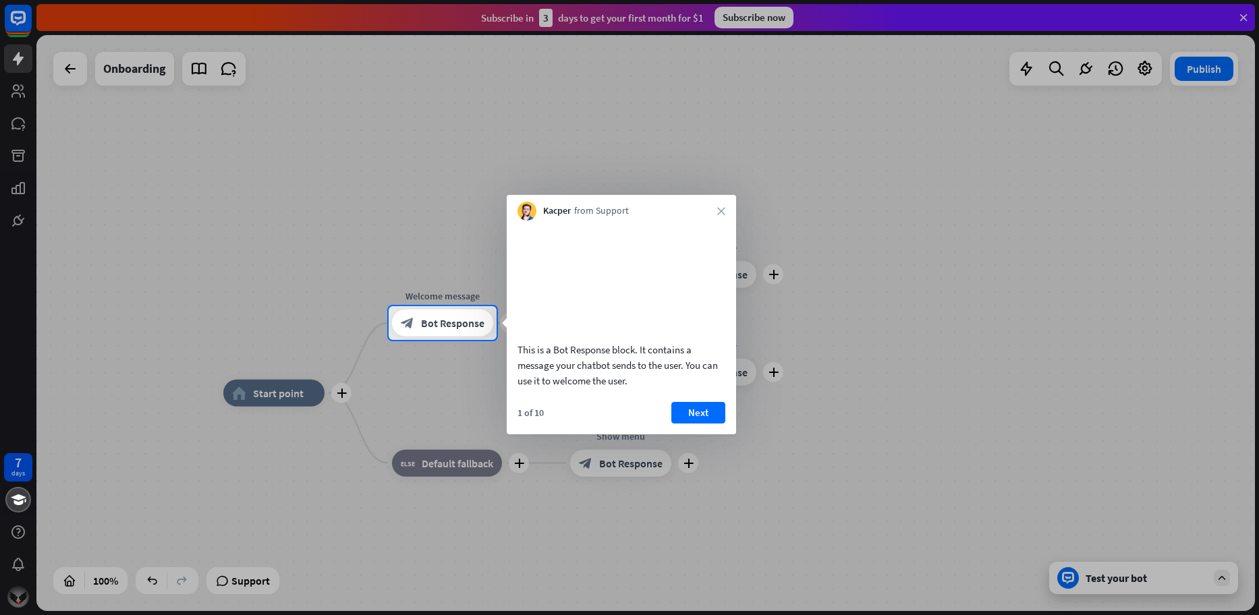
click at [716, 219] on div "Kacper from Support close" at bounding box center [621, 208] width 229 height 26
click at [724, 211] on icon "close" at bounding box center [721, 211] width 8 height 8
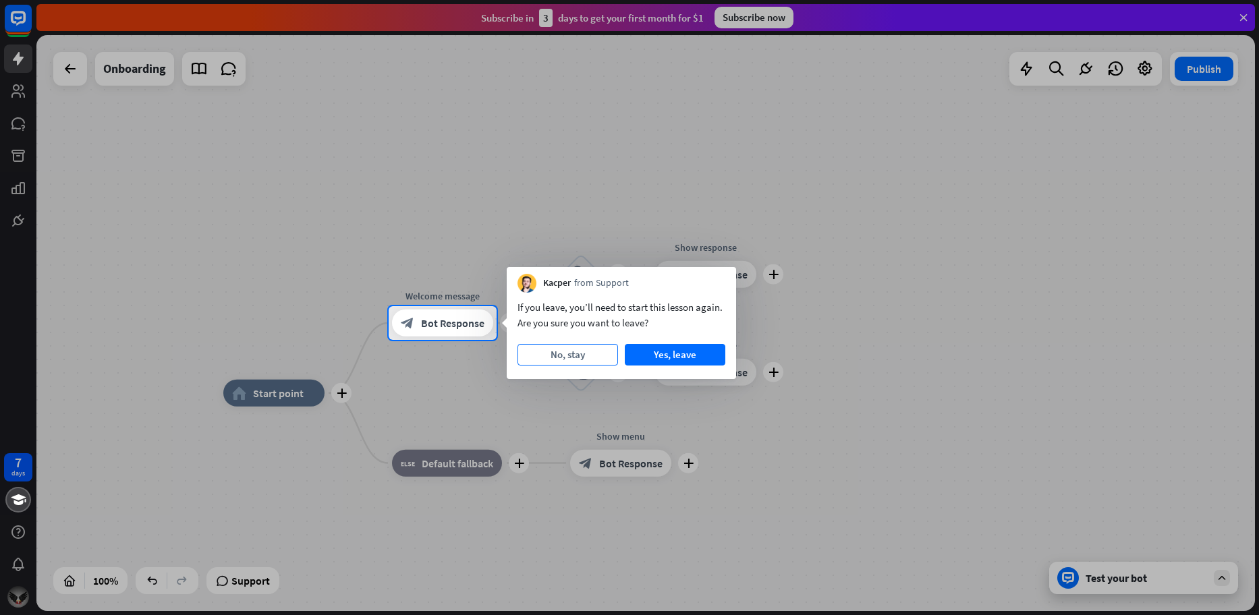
click at [548, 363] on button "No, stay" at bounding box center [567, 355] width 101 height 22
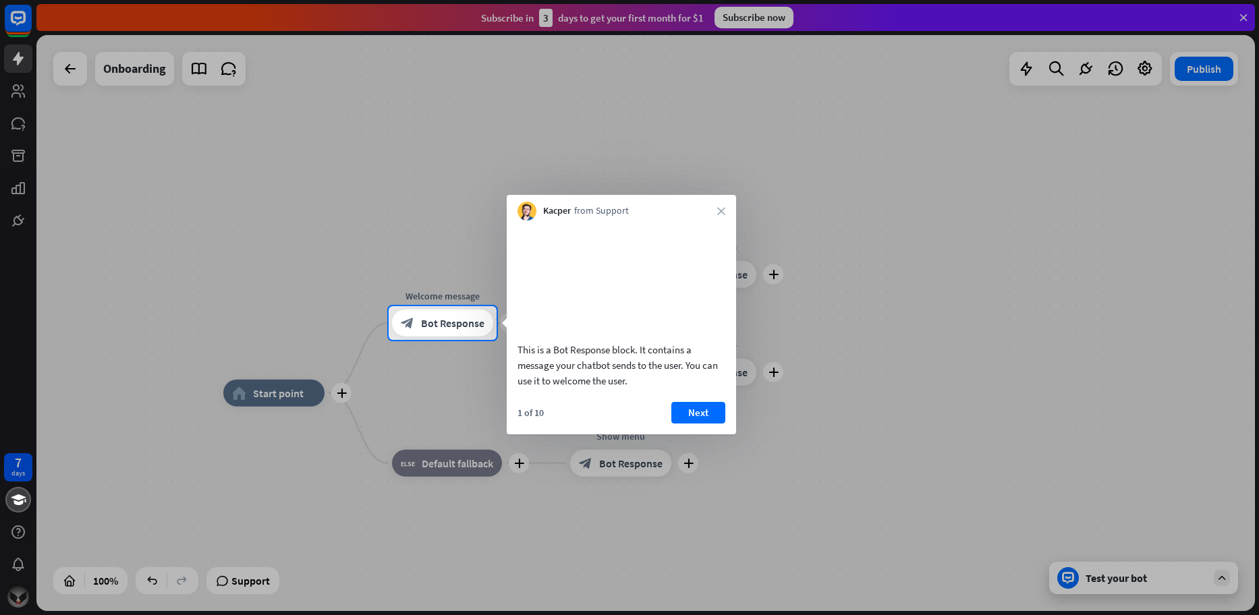
click at [691, 424] on button "Next" at bounding box center [698, 413] width 54 height 22
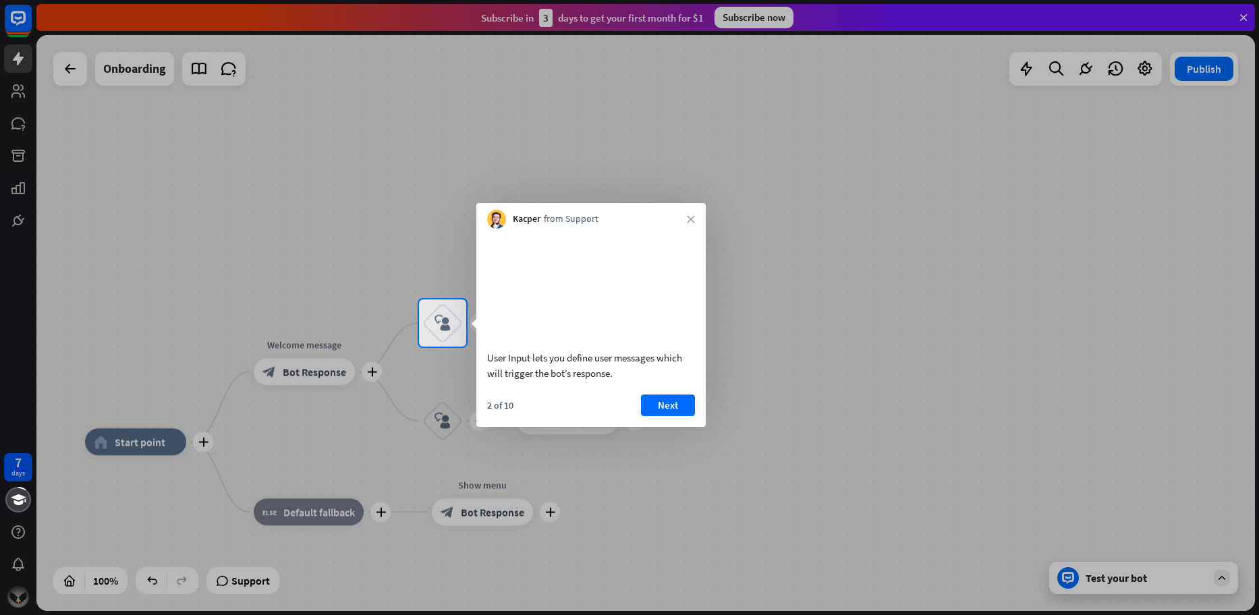
click at [686, 225] on div "Kacper from Support close" at bounding box center [590, 216] width 229 height 26
click at [689, 221] on icon "close" at bounding box center [691, 219] width 8 height 8
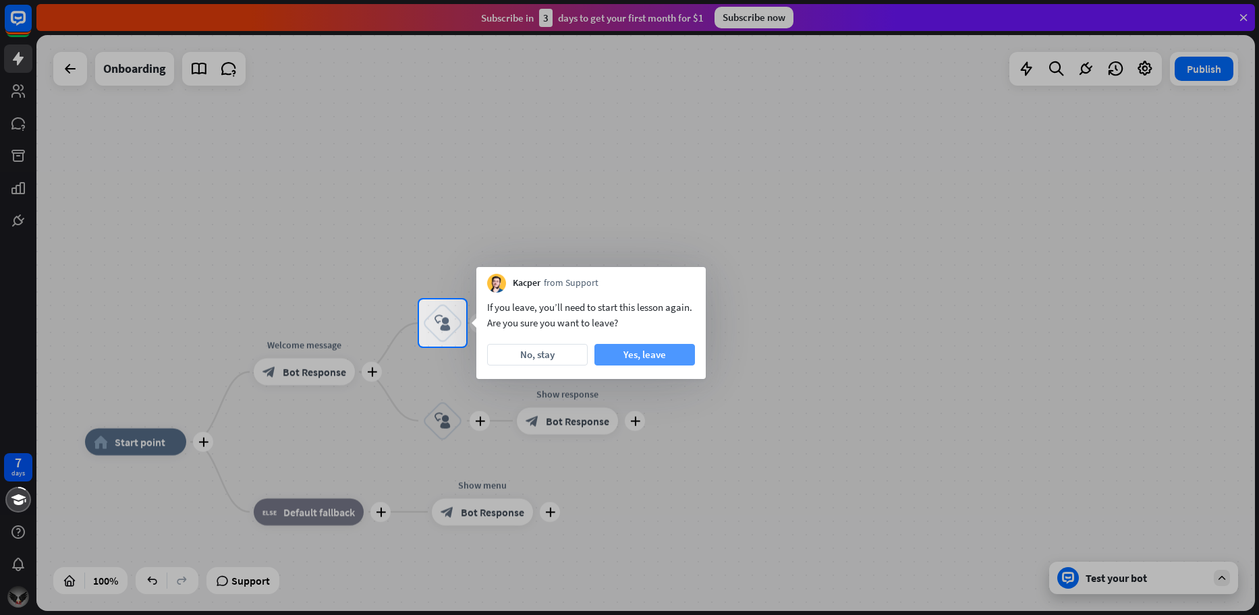
click at [636, 360] on button "Yes, leave" at bounding box center [644, 355] width 101 height 22
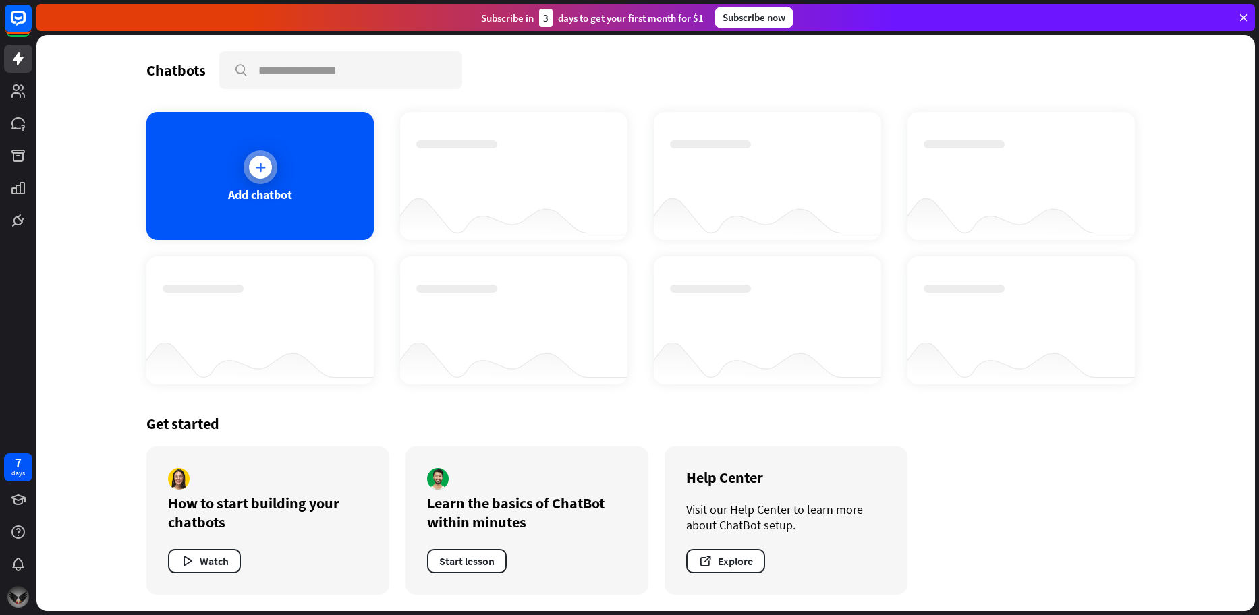
click at [261, 170] on icon at bounding box center [260, 167] width 13 height 13
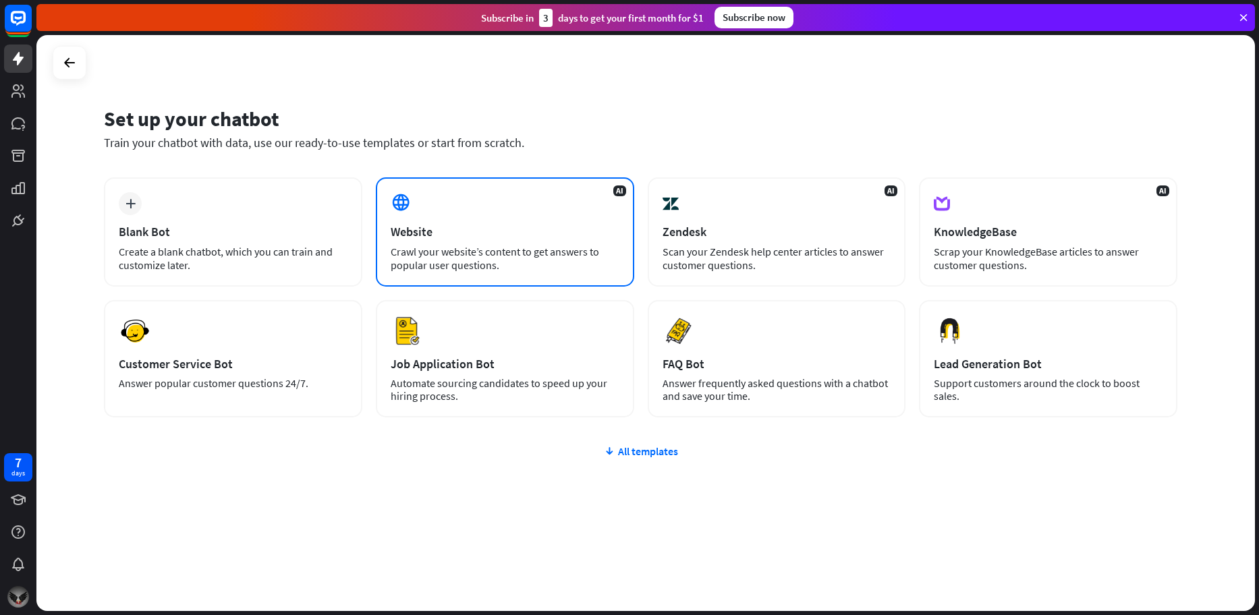
click at [425, 239] on div "AI Website Crawl your website’s content to get answers to popular user question…" at bounding box center [505, 231] width 258 height 109
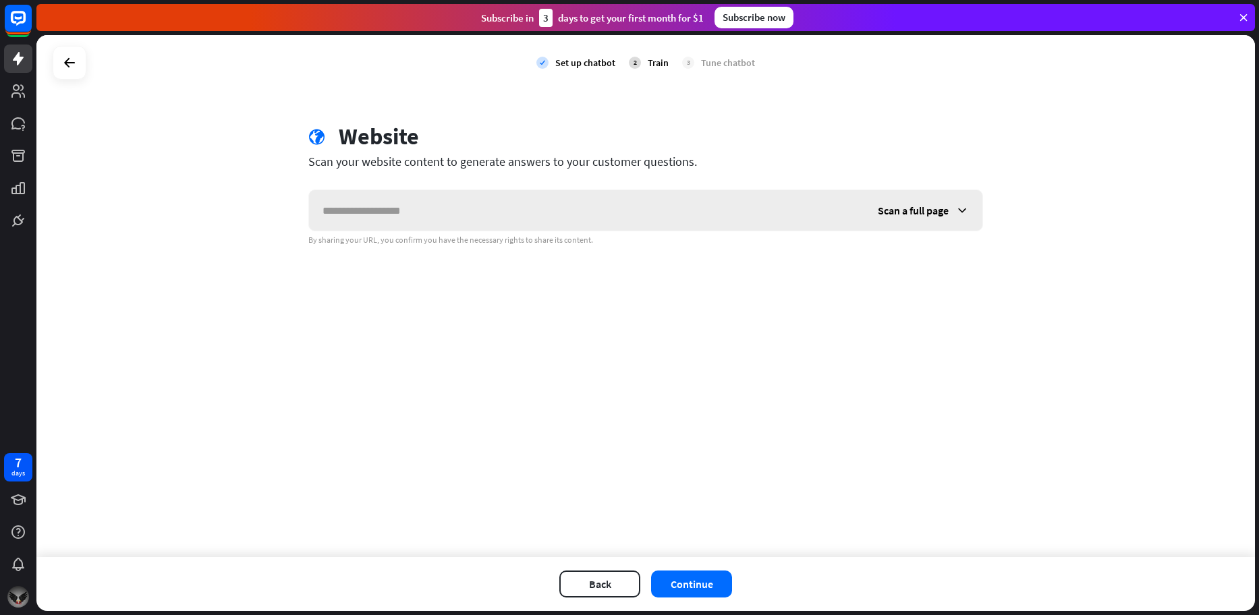
click at [518, 222] on input "text" at bounding box center [586, 210] width 555 height 40
click at [534, 212] on input "text" at bounding box center [586, 210] width 555 height 40
type input "*"
type input "**********"
click at [702, 586] on button "Continue" at bounding box center [691, 584] width 81 height 27
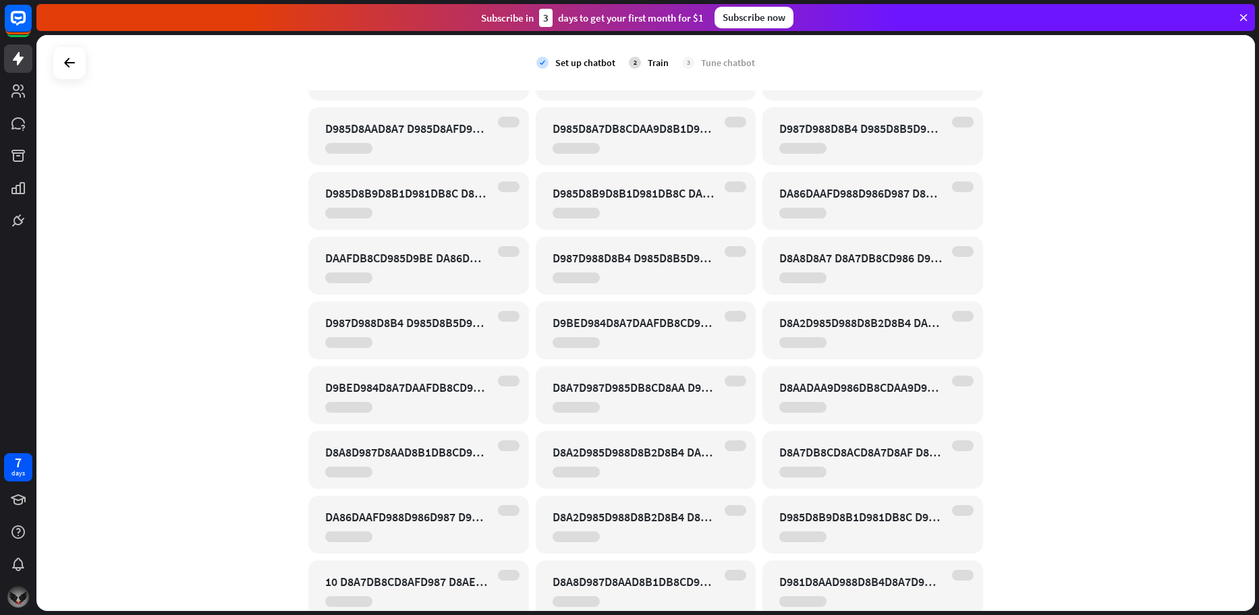
scroll to position [2471, 0]
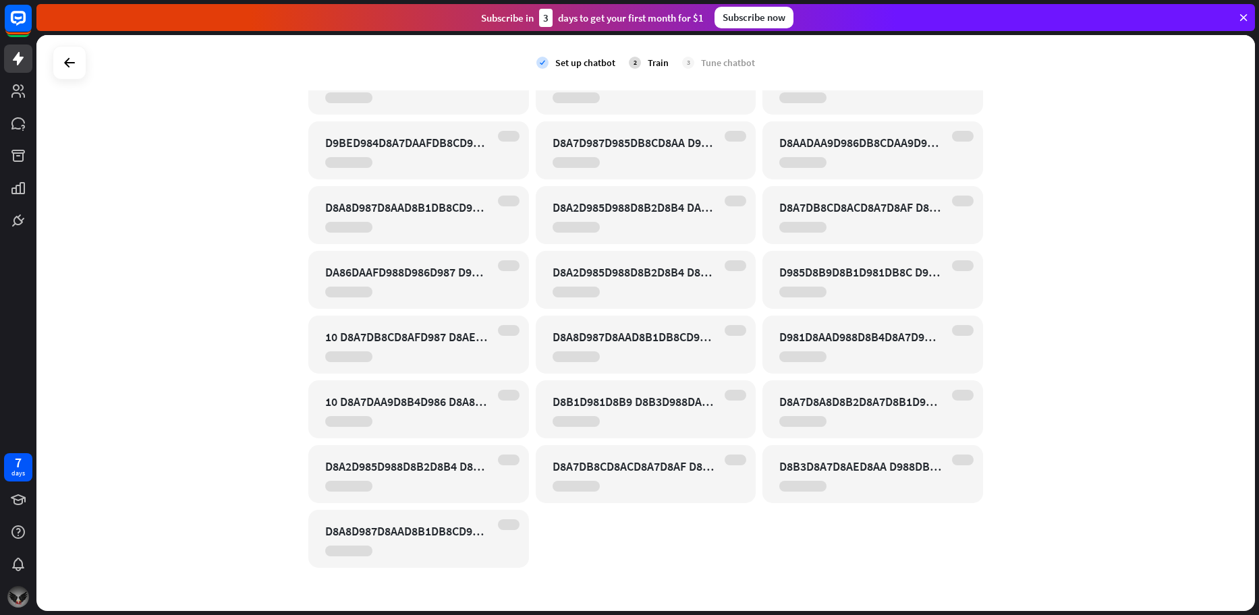
click at [657, 63] on div "Train" at bounding box center [658, 63] width 21 height 12
click at [726, 66] on div "Tune chatbot" at bounding box center [728, 63] width 54 height 12
click at [637, 67] on div "2 Train" at bounding box center [649, 63] width 40 height 34
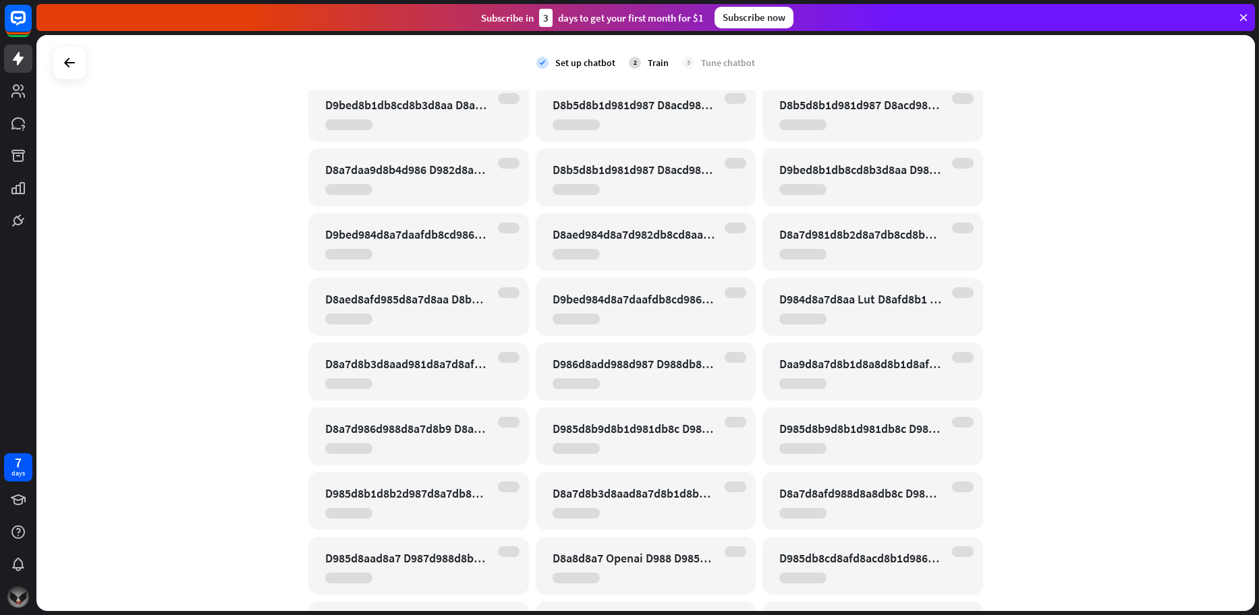
scroll to position [0, 0]
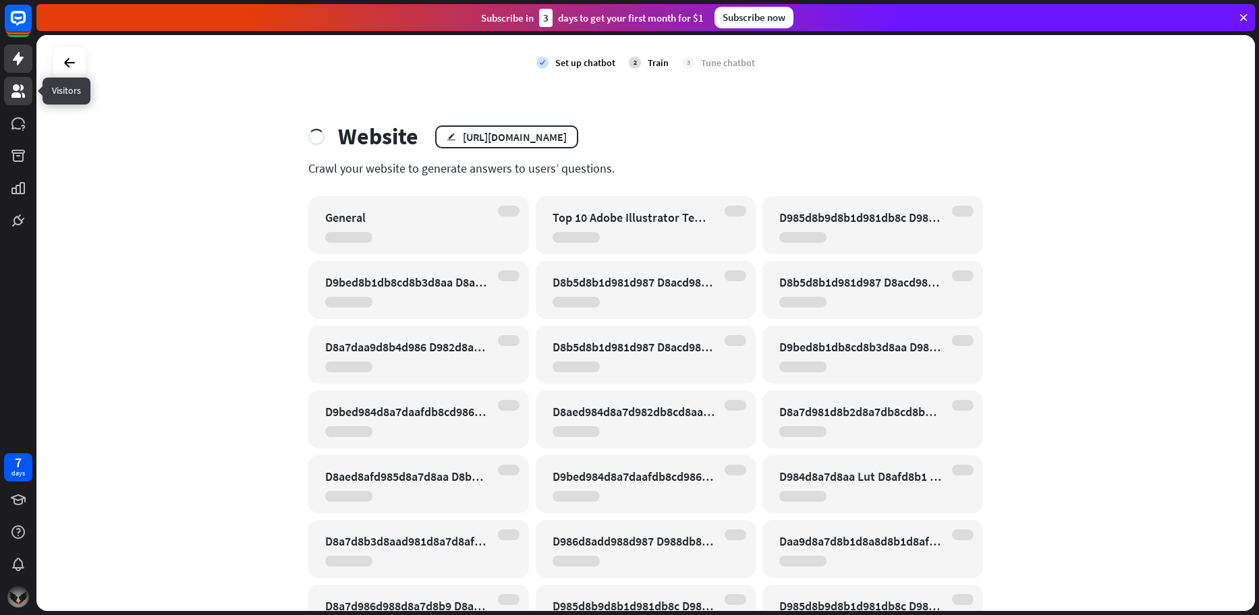
click at [20, 89] on icon at bounding box center [18, 91] width 16 height 16
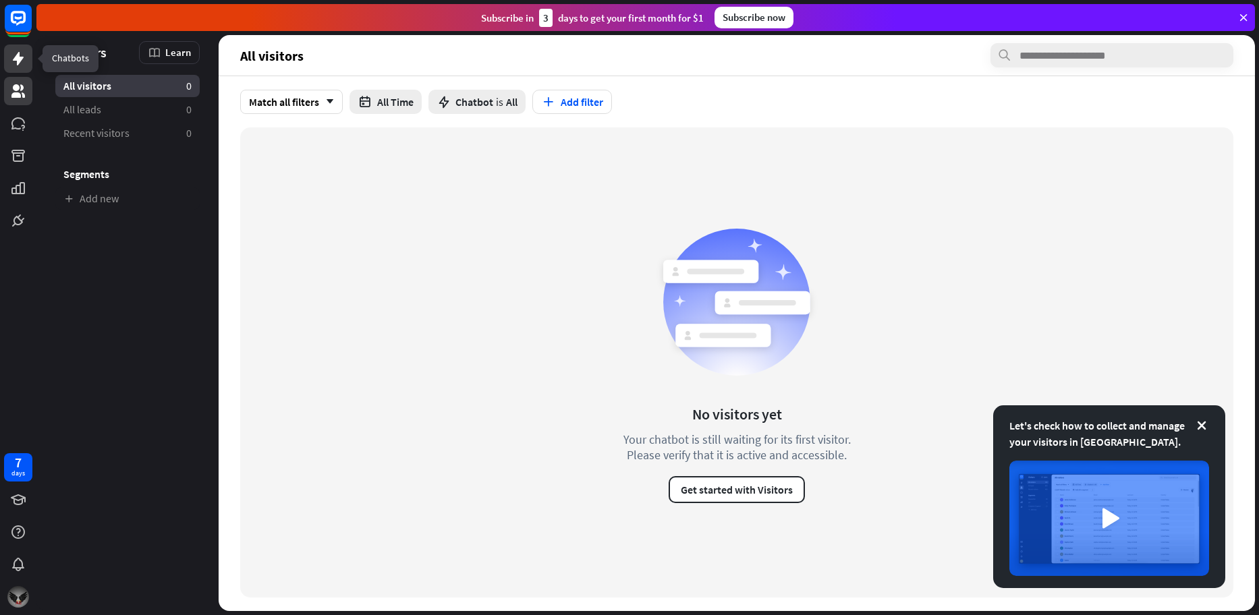
click at [20, 56] on icon at bounding box center [18, 59] width 16 height 16
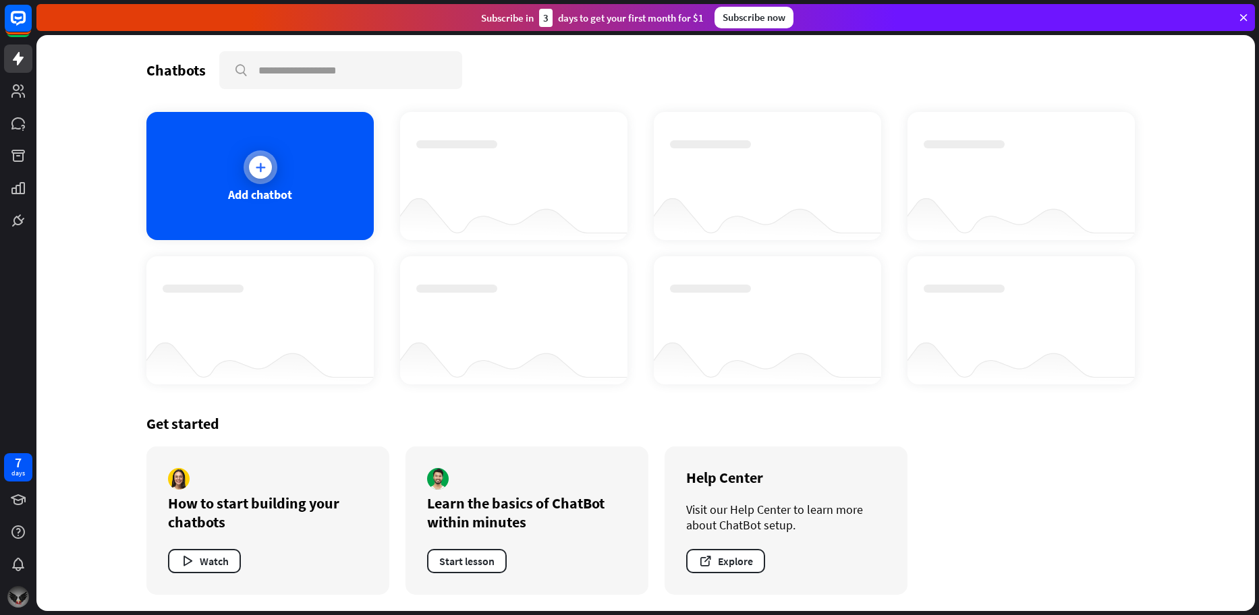
click at [274, 170] on div at bounding box center [261, 167] width 34 height 34
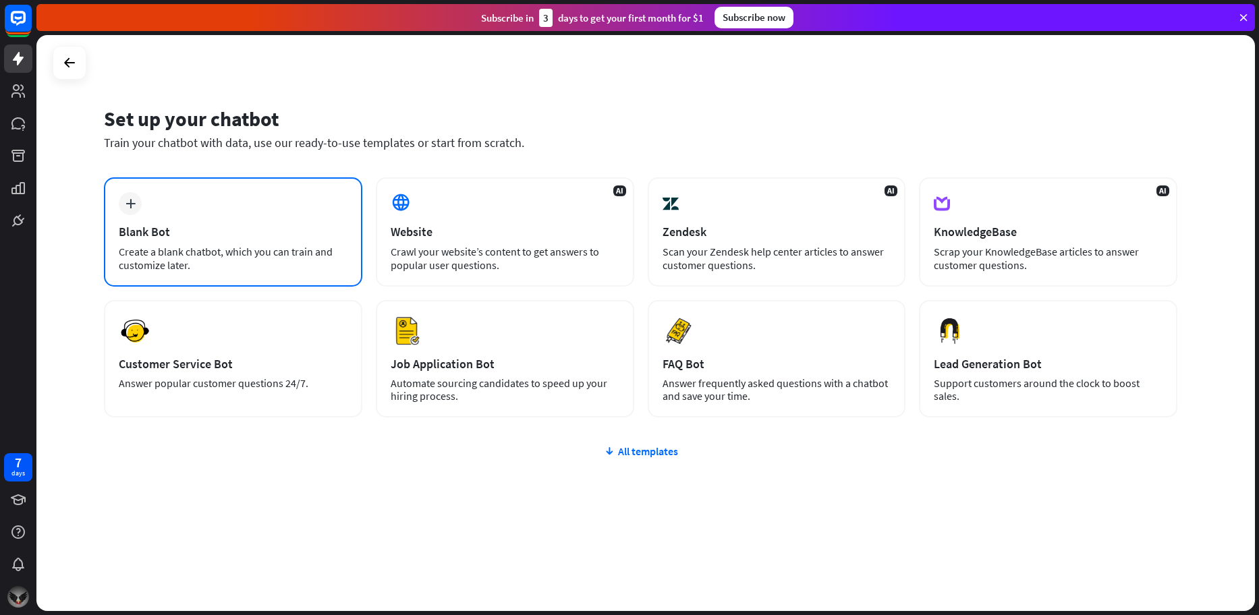
click at [214, 223] on div "plus Blank Bot Create a blank chatbot, which you can train and customize later." at bounding box center [233, 231] width 258 height 109
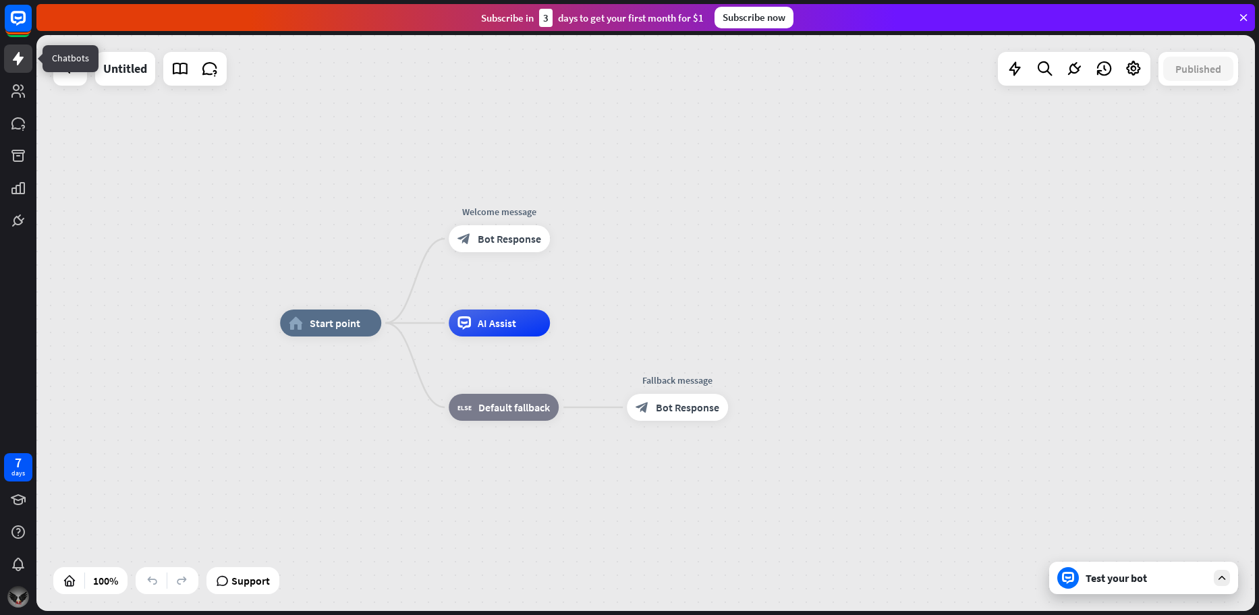
click at [13, 67] on link at bounding box center [18, 59] width 28 height 28
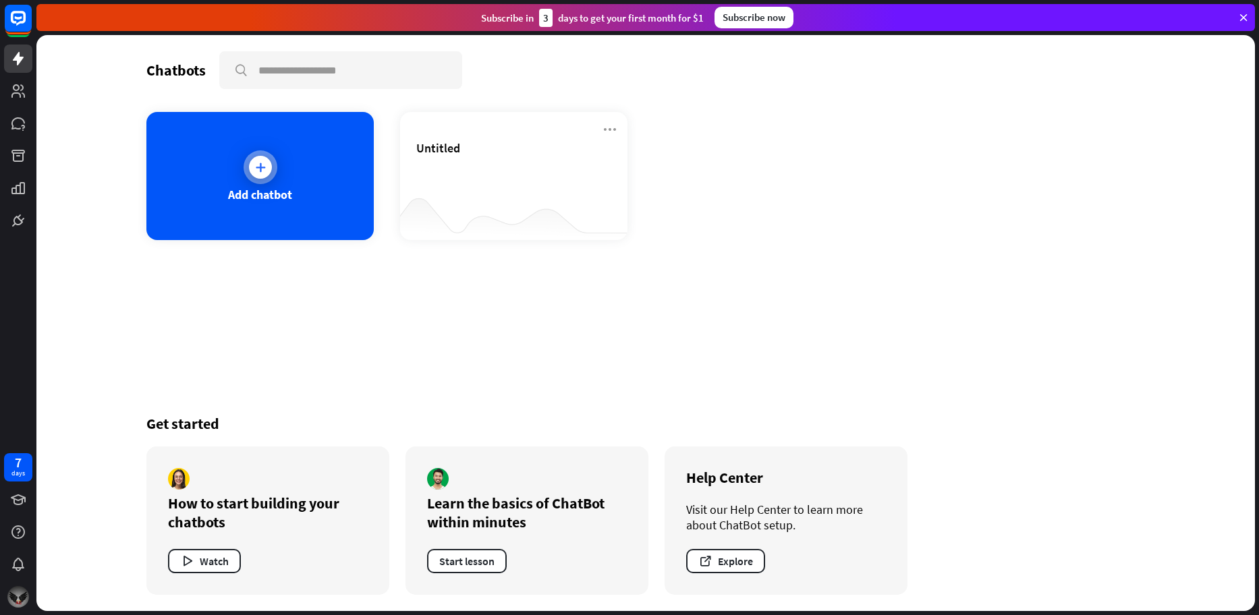
click at [243, 161] on div "Add chatbot" at bounding box center [259, 176] width 227 height 128
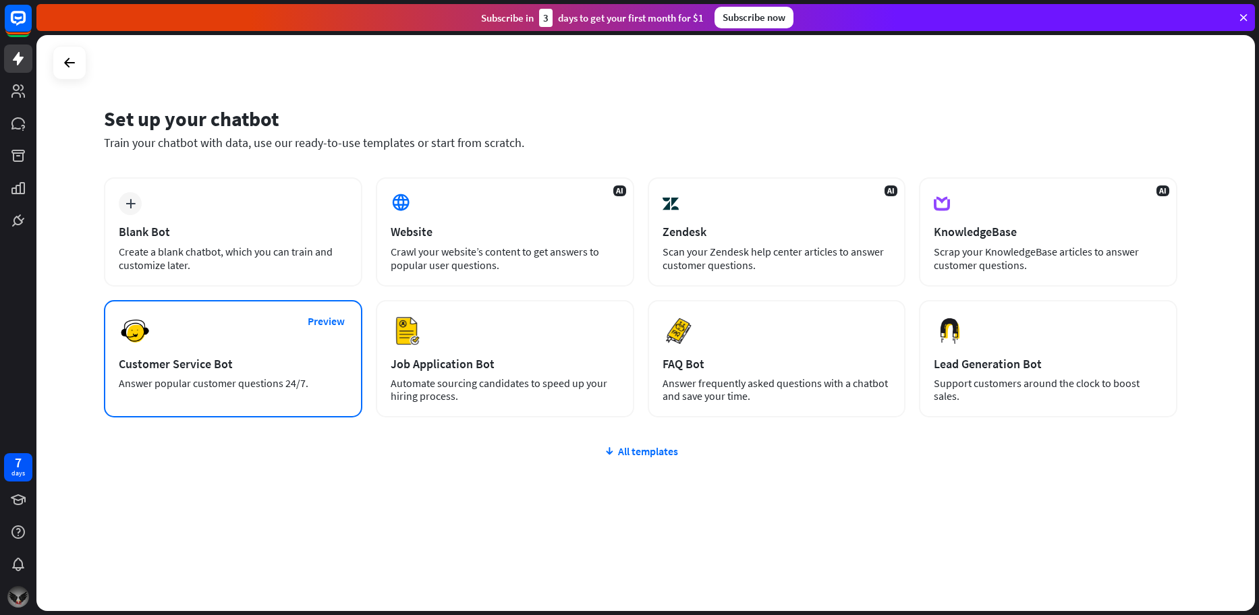
click at [190, 346] on div "Preview Customer Service Bot Answer popular customer questions 24/7." at bounding box center [233, 358] width 258 height 117
